Goal: Task Accomplishment & Management: Complete application form

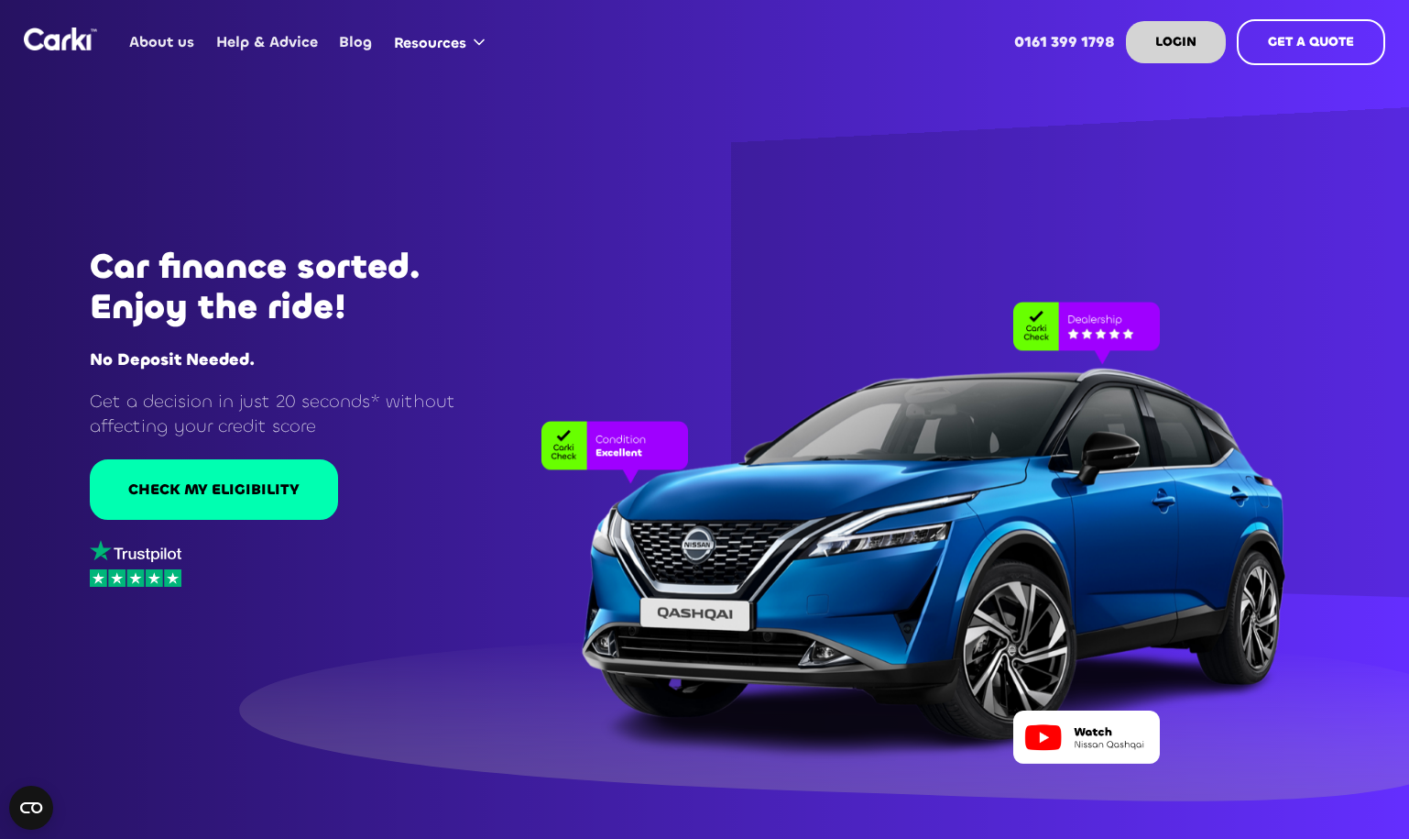
click at [225, 529] on div "Get a decision in just 20 seconds* without affecting your credit score CHECK MY…" at bounding box center [295, 488] width 411 height 212
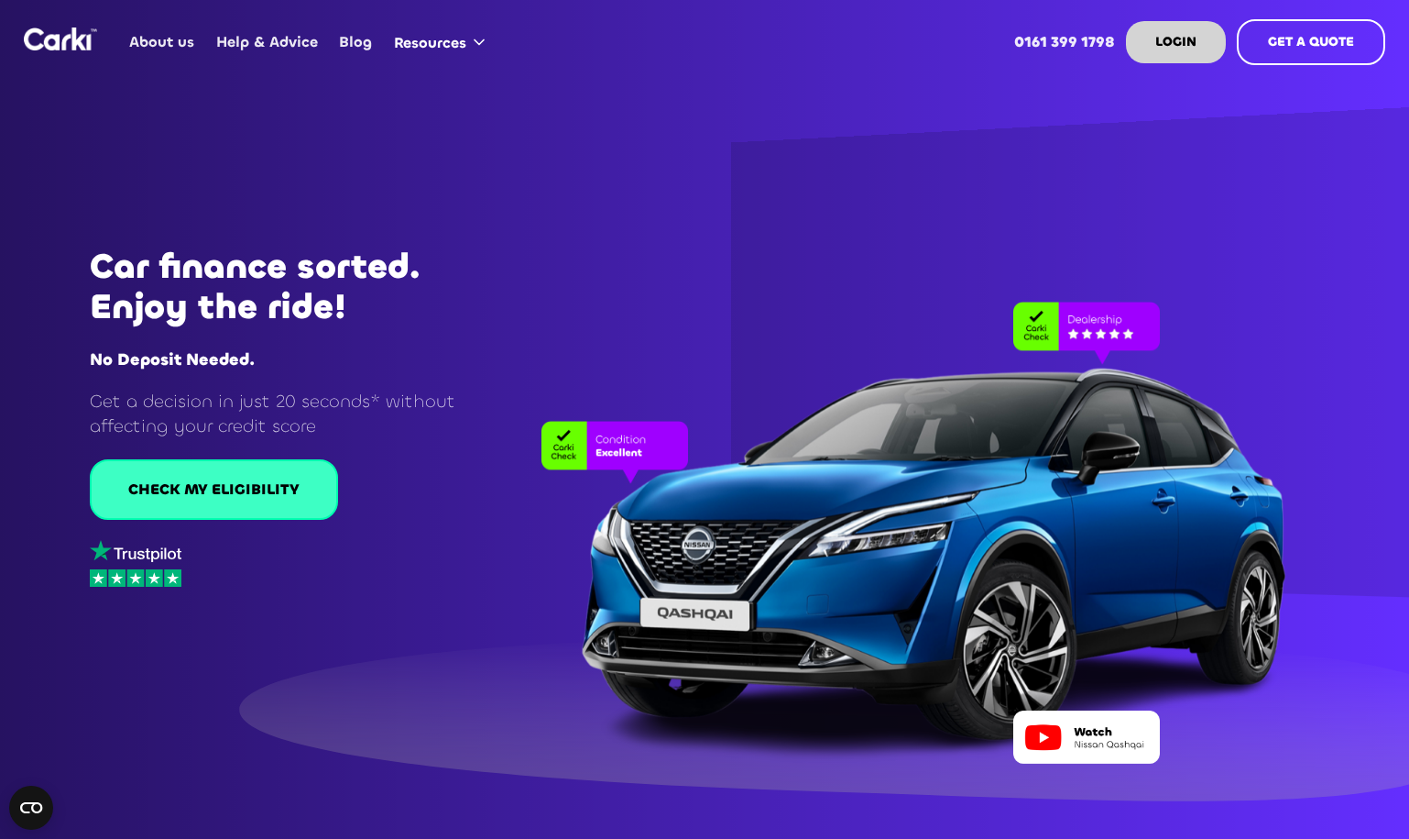
click at [251, 481] on div "CHECK MY ELIGIBILITY" at bounding box center [213, 489] width 171 height 20
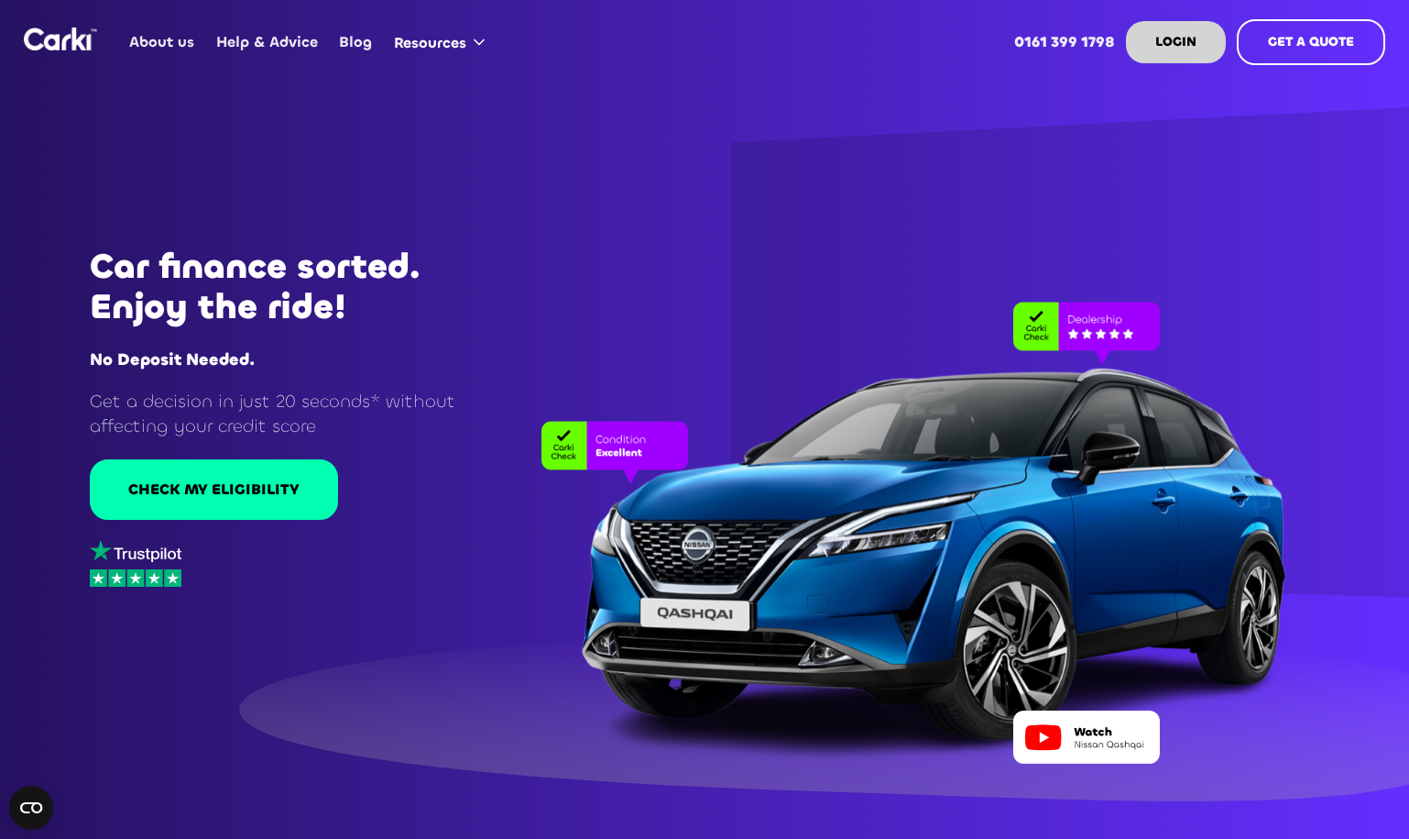
click at [963, 296] on div at bounding box center [887, 514] width 930 height 498
